Goal: Task Accomplishment & Management: Manage account settings

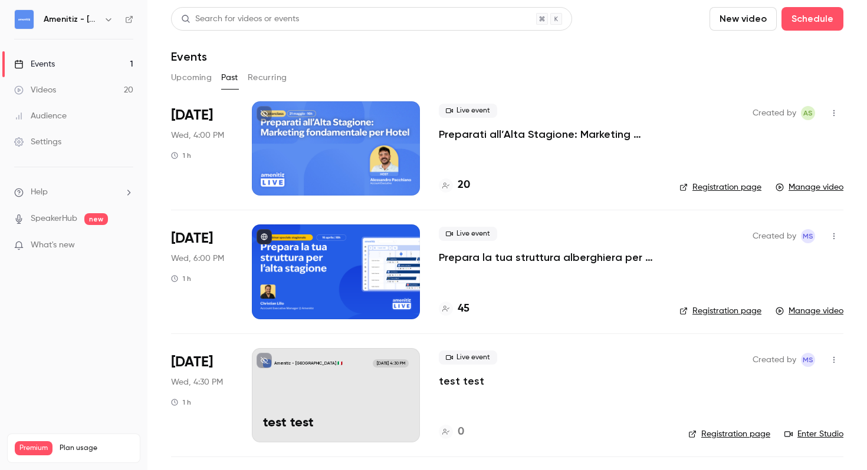
click at [177, 82] on button "Upcoming" at bounding box center [191, 77] width 41 height 19
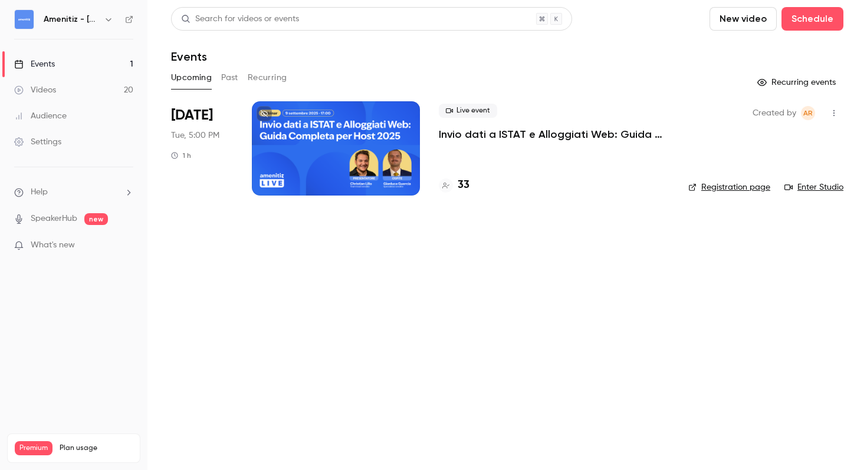
click at [826, 185] on link "Enter Studio" at bounding box center [813, 188] width 59 height 12
click at [836, 114] on icon "button" at bounding box center [833, 113] width 9 height 8
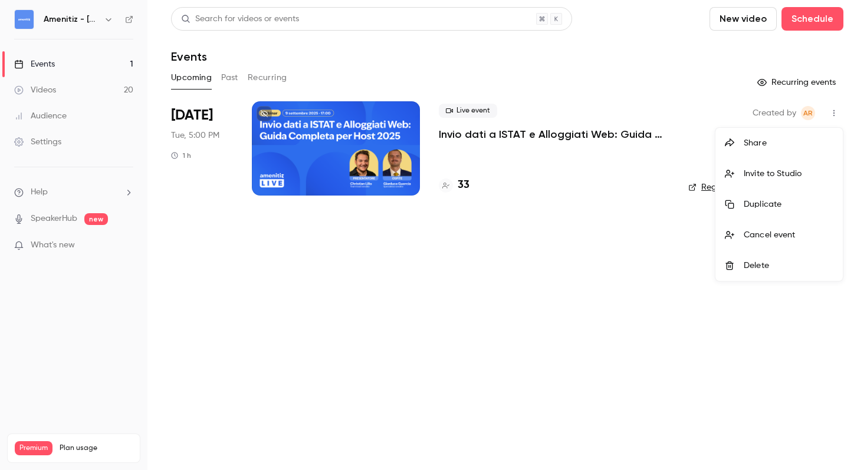
click at [791, 180] on li "Invite to Studio" at bounding box center [778, 174] width 127 height 31
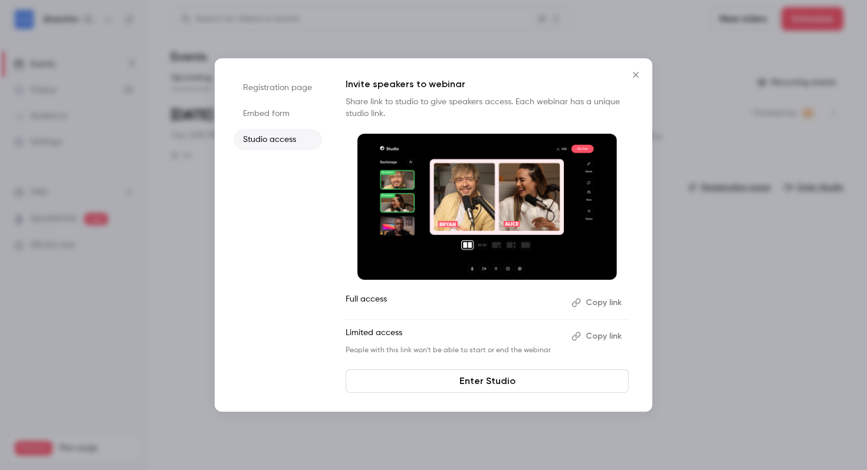
click at [594, 308] on button "Copy link" at bounding box center [598, 303] width 62 height 19
click at [641, 73] on icon "Close" at bounding box center [635, 74] width 14 height 9
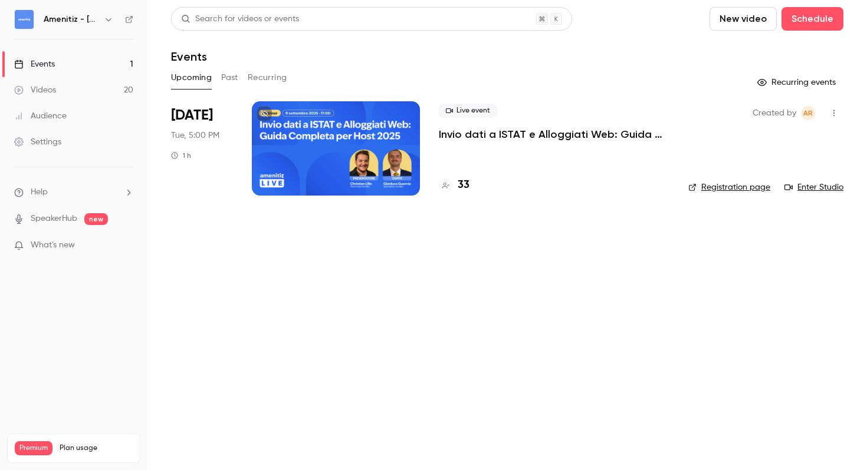
click at [460, 186] on h4 "33" at bounding box center [464, 185] width 12 height 16
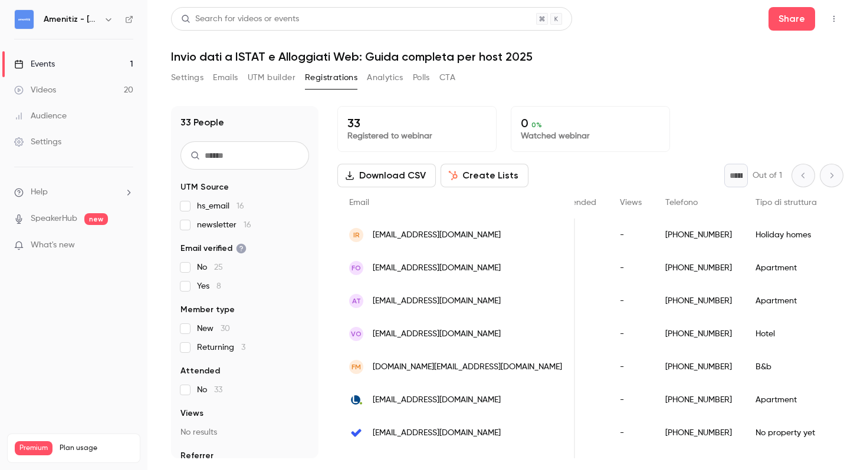
click at [398, 77] on button "Analytics" at bounding box center [385, 77] width 37 height 19
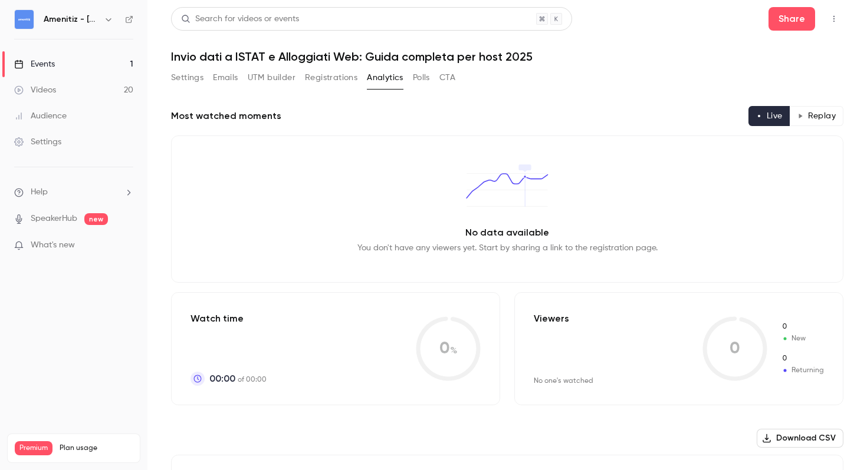
click at [324, 78] on button "Registrations" at bounding box center [331, 77] width 52 height 19
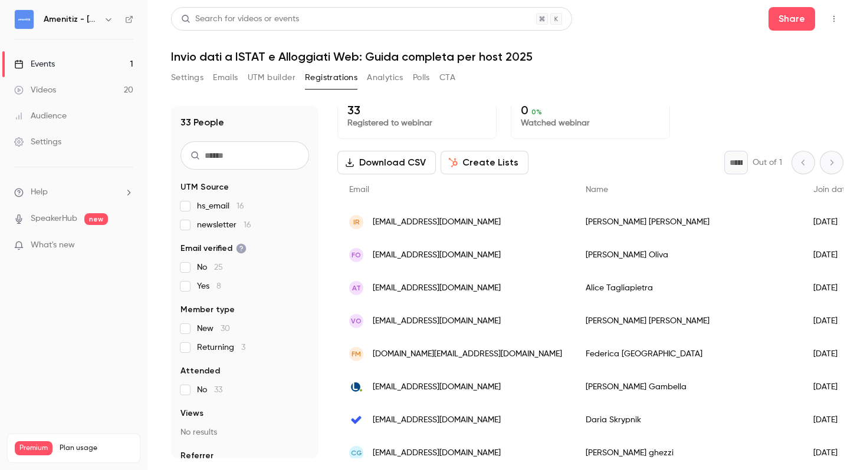
scroll to position [1, 0]
click at [420, 165] on button "Download CSV" at bounding box center [386, 163] width 98 height 24
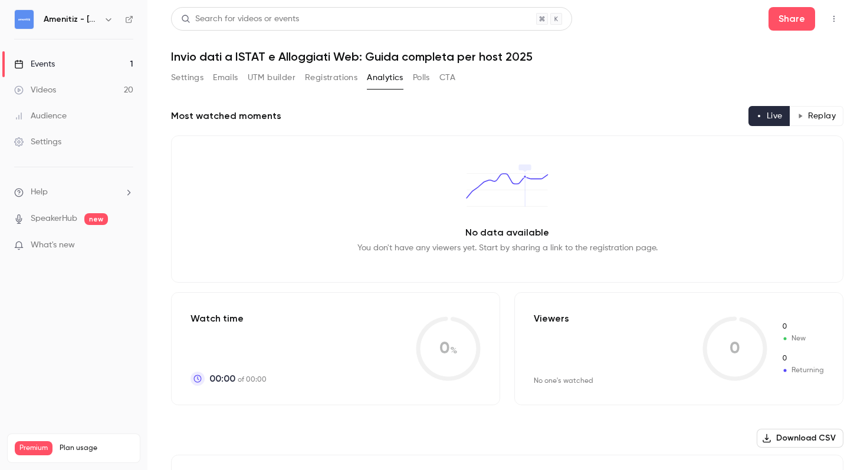
click at [183, 81] on button "Settings" at bounding box center [187, 77] width 32 height 19
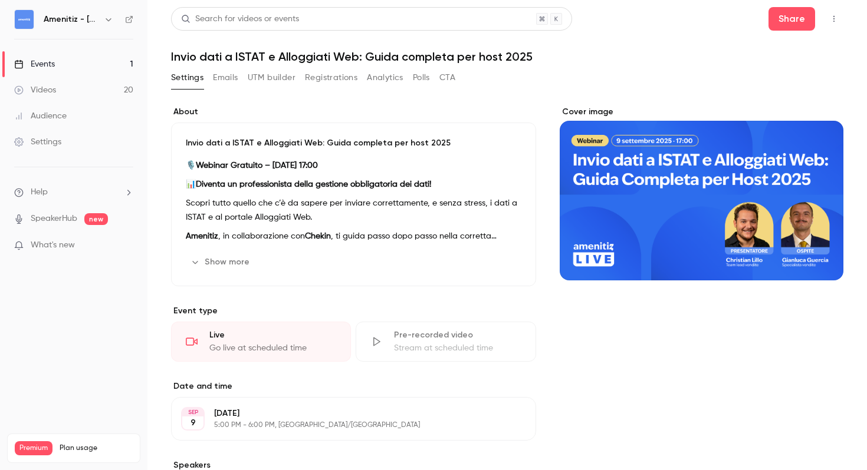
click at [89, 64] on link "Events 1" at bounding box center [73, 64] width 147 height 26
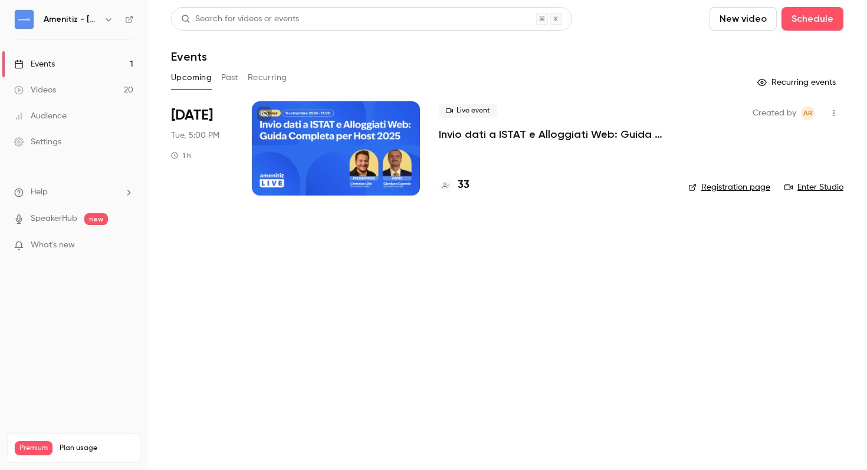
click at [101, 97] on link "Videos 20" at bounding box center [73, 90] width 147 height 26
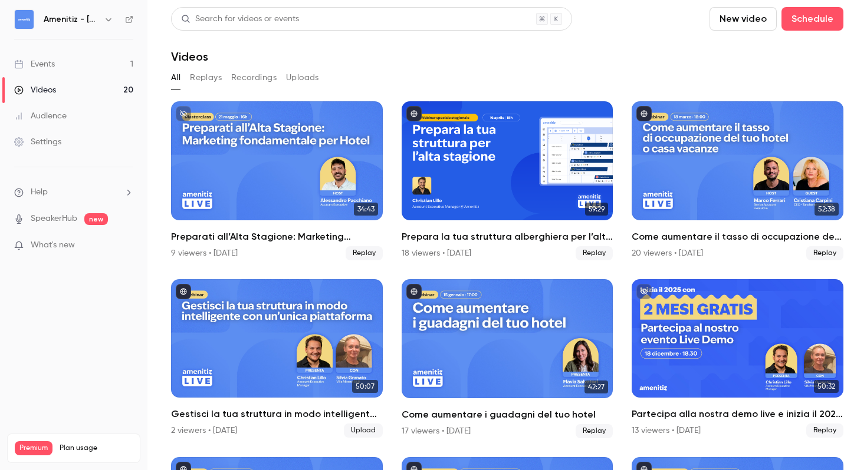
click at [72, 67] on link "Events 1" at bounding box center [73, 64] width 147 height 26
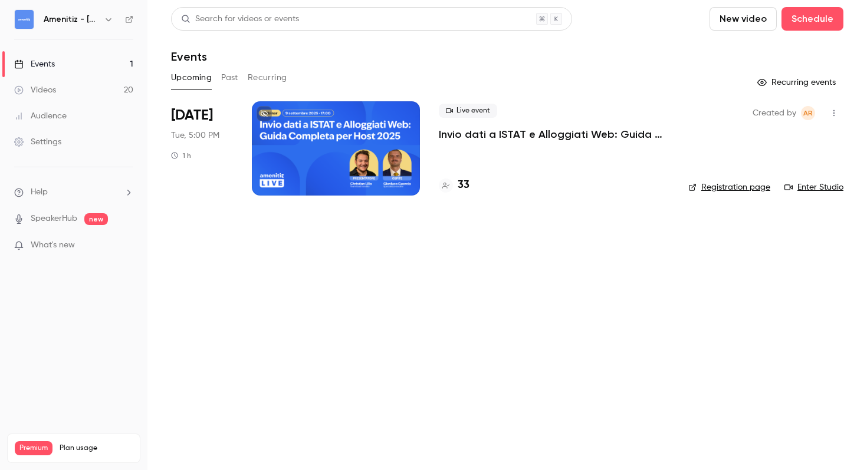
click at [224, 80] on button "Past" at bounding box center [229, 77] width 17 height 19
